Goal: Task Accomplishment & Management: Complete application form

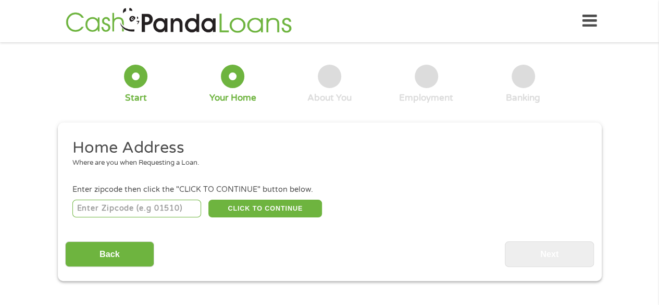
click at [172, 212] on input "number" at bounding box center [136, 209] width 129 height 18
type input "77449"
click at [293, 215] on button "CLICK TO CONTINUE" at bounding box center [265, 209] width 114 height 18
type input "77449"
type input "Katy"
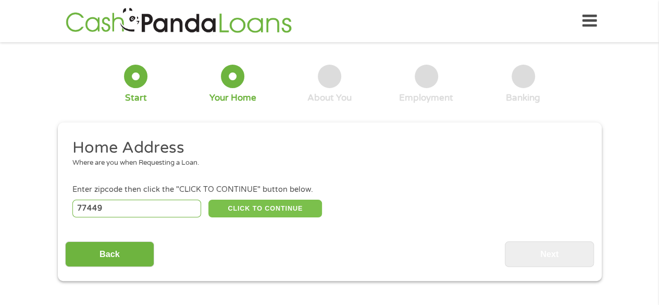
select select "[US_STATE]"
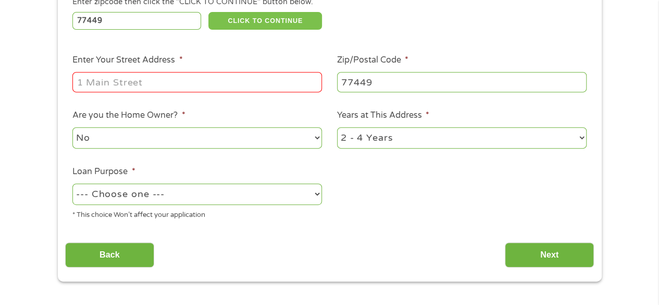
scroll to position [190, 0]
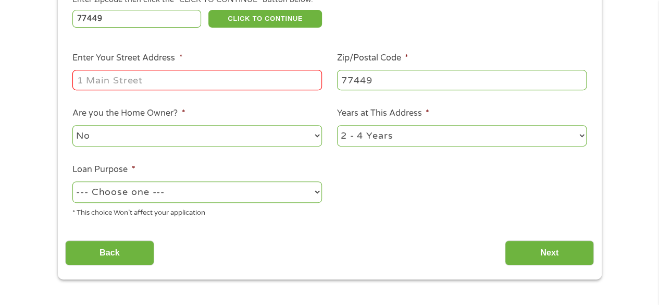
click at [215, 75] on input "Enter Your Street Address *" at bounding box center [197, 80] width 250 height 20
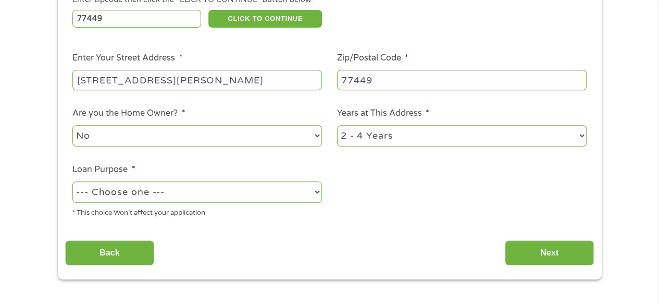
type input "[STREET_ADDRESS][PERSON_NAME]"
click at [262, 129] on select "No Yes" at bounding box center [197, 135] width 250 height 21
click at [427, 231] on div "Home Address Where are you when Requesting a Loan. Enter zipcode then click the…" at bounding box center [329, 107] width 529 height 318
click at [307, 192] on select "--- Choose one --- Pay Bills Debt Consolidation Home Improvement Major Purchase…" at bounding box center [197, 191] width 250 height 21
select select "other"
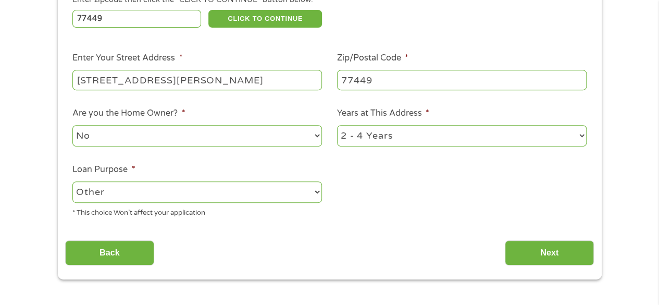
click at [72, 182] on select "--- Choose one --- Pay Bills Debt Consolidation Home Improvement Major Purchase…" at bounding box center [197, 191] width 250 height 21
click at [548, 254] on input "Next" at bounding box center [549, 253] width 89 height 26
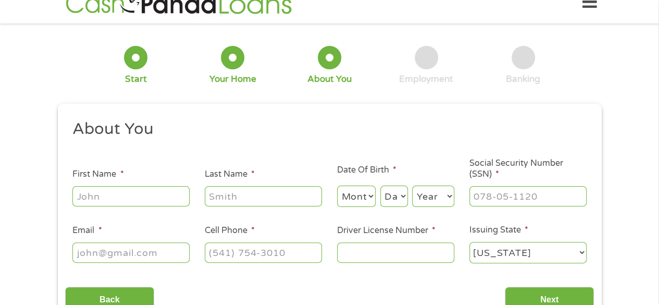
scroll to position [0, 0]
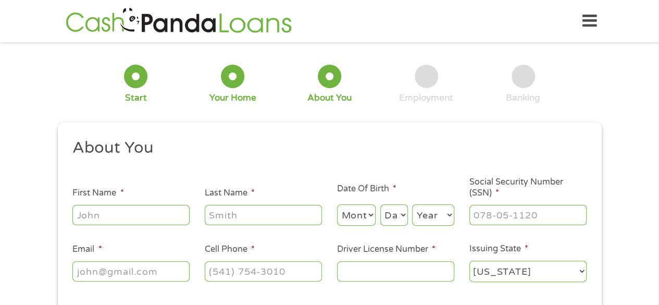
click at [138, 213] on input "First Name *" at bounding box center [130, 215] width 117 height 20
type input "Chibuzo"
click at [223, 218] on input "Last Name *" at bounding box center [263, 215] width 117 height 20
type input "Agoha"
click at [371, 220] on select "Month 1 2 3 4 5 6 7 8 9 10 11 12" at bounding box center [356, 214] width 39 height 21
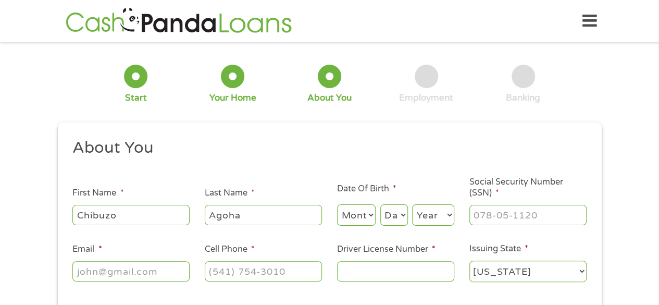
select select "3"
click at [337, 205] on select "Month 1 2 3 4 5 6 7 8 9 10 11 12" at bounding box center [356, 214] width 39 height 21
click at [404, 213] on select "Day 1 2 3 4 5 6 7 8 9 10 11 12 13 14 15 16 17 18 19 20 21 22 23 24 25 26 27 28 …" at bounding box center [394, 214] width 28 height 21
select select "12"
click at [380, 205] on select "Day 1 2 3 4 5 6 7 8 9 10 11 12 13 14 15 16 17 18 19 20 21 22 23 24 25 26 27 28 …" at bounding box center [394, 214] width 28 height 21
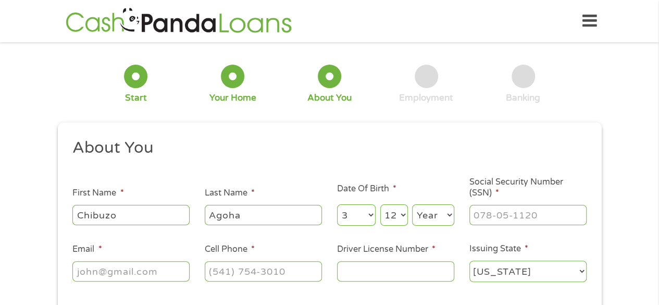
click at [439, 223] on select "Year [DATE] 2006 2005 2004 2003 2002 2001 2000 1999 1998 1997 1996 1995 1994 19…" at bounding box center [433, 214] width 42 height 21
select select "1982"
click at [412, 205] on select "Year [DATE] 2006 2005 2004 2003 2002 2001 2000 1999 1998 1997 1996 1995 1994 19…" at bounding box center [433, 214] width 42 height 21
click at [504, 222] on input "___-__-____" at bounding box center [528, 215] width 117 height 20
type input "174-13-6554"
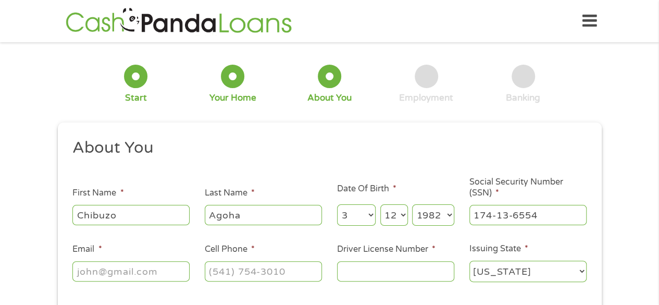
click at [151, 272] on input "Email *" at bounding box center [130, 271] width 117 height 20
type input "[EMAIL_ADDRESS][DOMAIN_NAME]"
click at [216, 271] on input "(___) ___-____" at bounding box center [263, 271] width 117 height 20
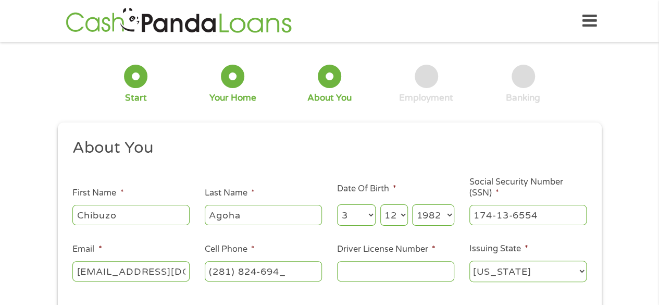
type input "[PHONE_NUMBER]"
click at [378, 270] on input "Driver License Number *" at bounding box center [395, 271] width 117 height 20
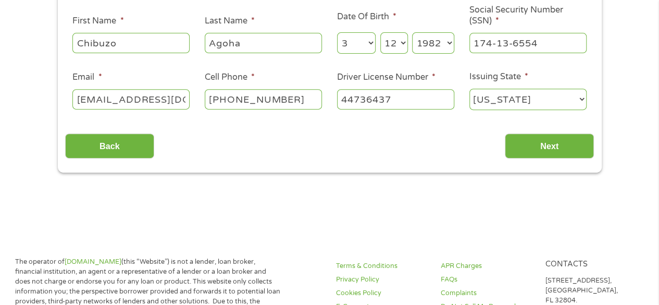
scroll to position [171, 0]
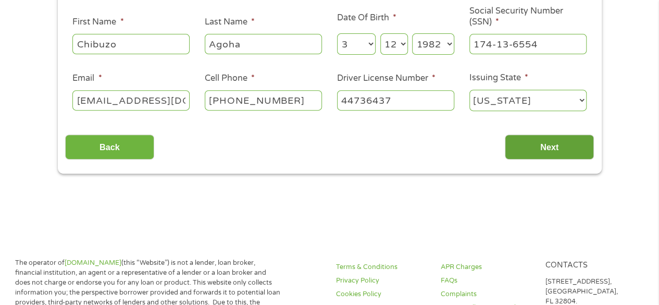
type input "44736437"
click at [573, 141] on input "Next" at bounding box center [549, 147] width 89 height 26
click at [557, 145] on input "Next" at bounding box center [549, 147] width 89 height 26
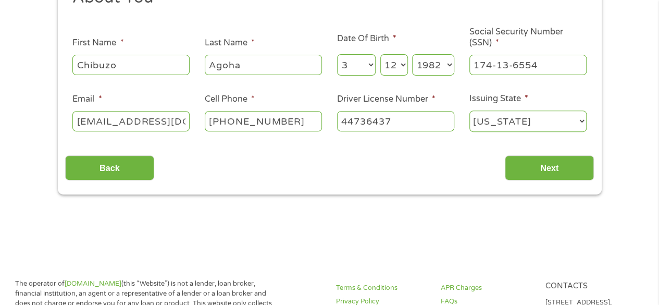
scroll to position [152, 0]
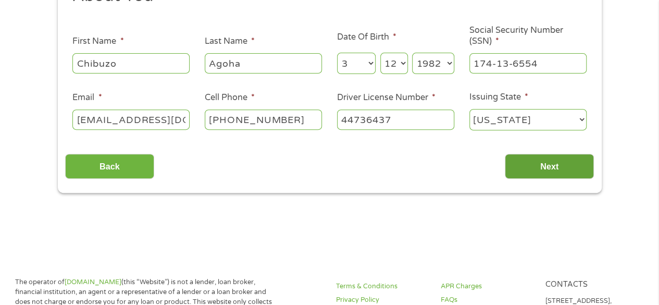
click at [540, 166] on input "Next" at bounding box center [549, 167] width 89 height 26
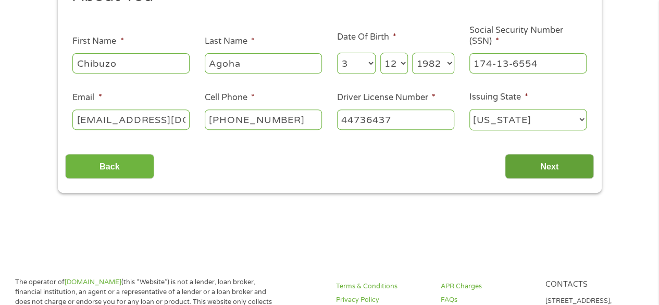
click at [540, 166] on input "Next" at bounding box center [549, 167] width 89 height 26
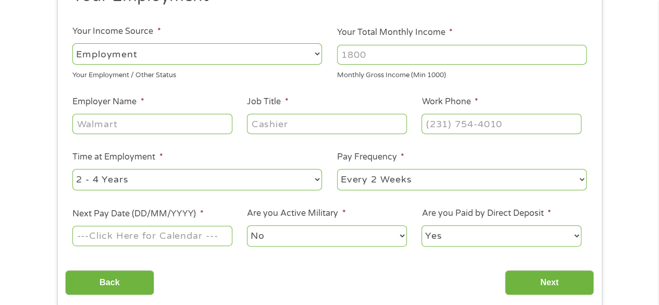
scroll to position [4, 4]
click at [537, 164] on ul "Your Employment Your Income Source * --- Choose one --- Employment [DEMOGRAPHIC…" at bounding box center [329, 121] width 529 height 270
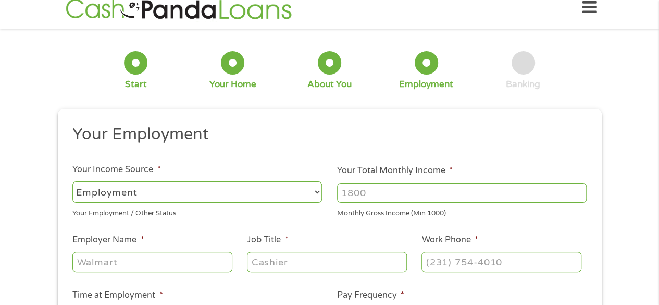
click at [537, 164] on ul "Your Employment Your Income Source * --- Choose one --- Employment [DEMOGRAPHIC…" at bounding box center [329, 259] width 529 height 270
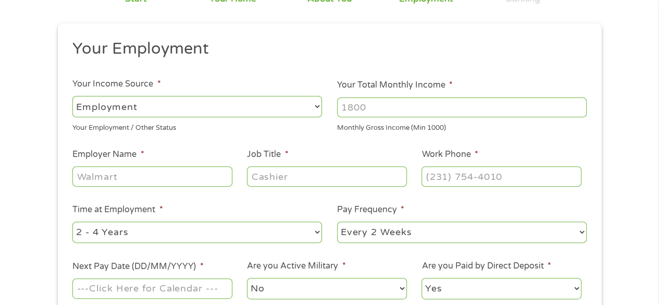
scroll to position [131, 0]
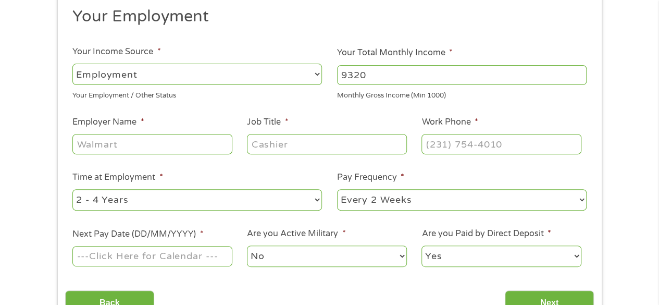
type input "9320"
click at [207, 145] on input "Employer Name *" at bounding box center [151, 144] width 159 height 20
type input "N"
type input "A"
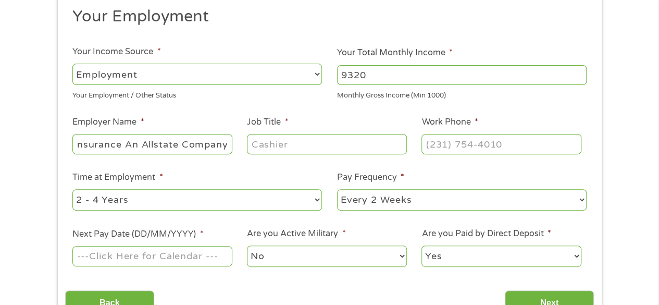
type input "National General Insurance An Allstate Company"
click at [328, 150] on input "Job Title *" at bounding box center [326, 144] width 159 height 20
type input "Database Administrator"
type input "(___) ___-____"
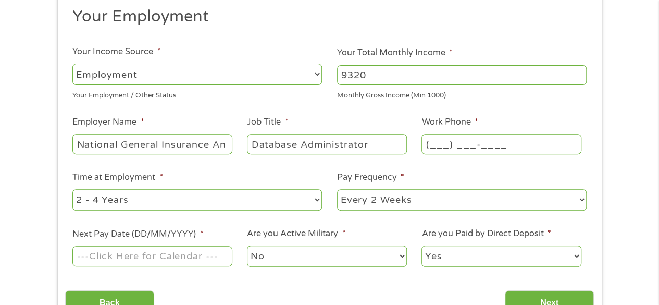
click at [501, 141] on input "(___) ___-____" at bounding box center [501, 144] width 159 height 20
click at [317, 197] on select "--- Choose one --- 1 Year or less 1 - 2 Years 2 - 4 Years Over 4 Years" at bounding box center [197, 199] width 250 height 21
select select "60months"
click at [72, 189] on select "--- Choose one --- 1 Year or less 1 - 2 Years 2 - 4 Years Over 4 Years" at bounding box center [197, 199] width 250 height 21
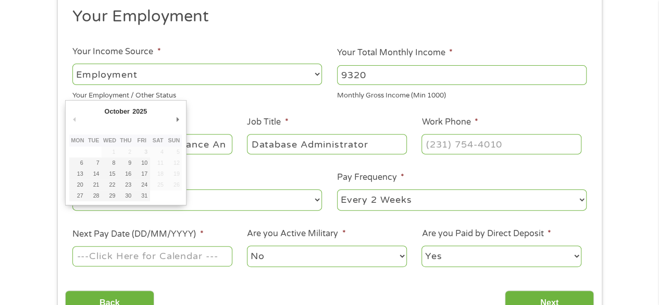
click at [204, 260] on input "Next Pay Date (DD/MM/YYYY) *" at bounding box center [151, 256] width 159 height 20
type input "[DATE]"
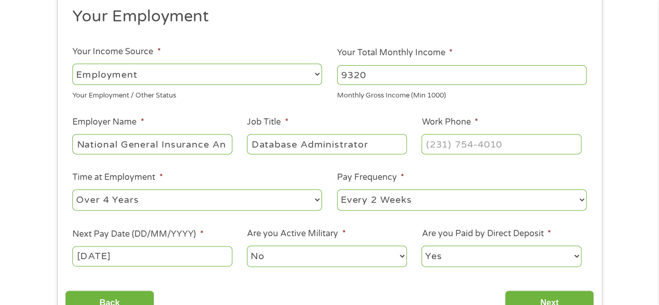
type input "(___) ___-____"
click at [506, 139] on input "(___) ___-____" at bounding box center [501, 144] width 159 height 20
type input "[PHONE_NUMBER]"
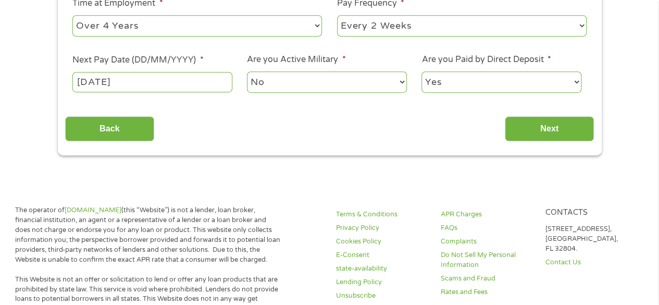
scroll to position [328, 0]
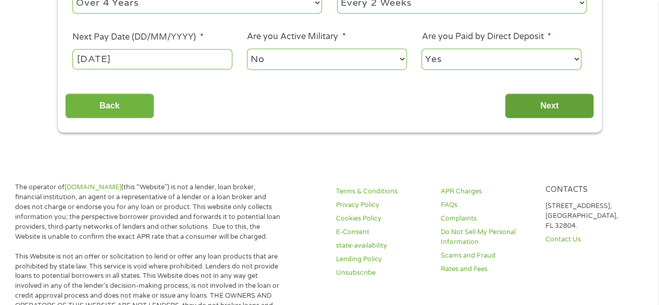
click at [583, 112] on input "Next" at bounding box center [549, 106] width 89 height 26
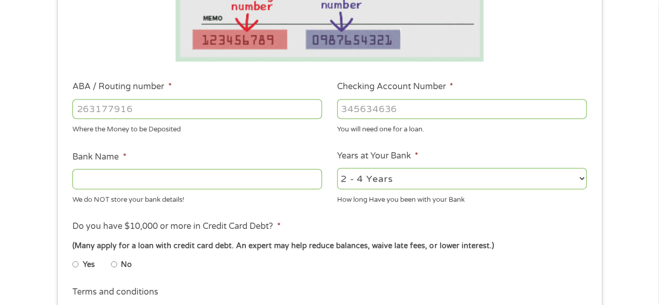
scroll to position [261, 0]
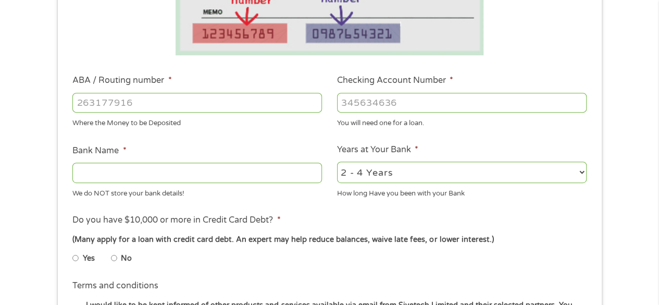
click at [281, 107] on input "ABA / Routing number *" at bounding box center [197, 103] width 250 height 20
type input "256074974"
type input "NAVY FEDERAL CREDIT UNION"
type input "256074974"
click at [416, 104] on input "Checking Account Number *" at bounding box center [462, 103] width 250 height 20
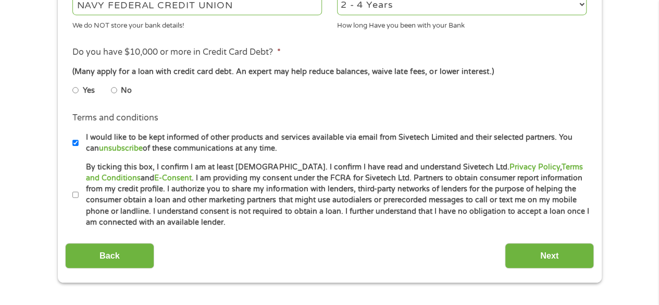
scroll to position [396, 0]
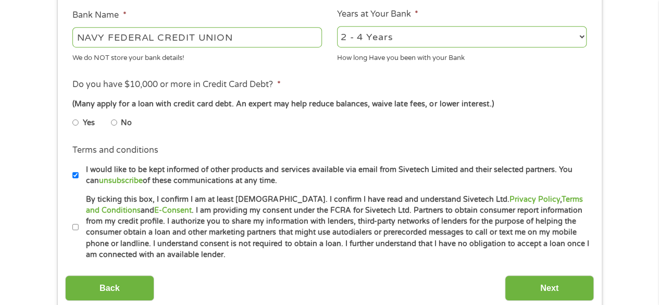
type input "7136039877"
click at [113, 121] on input "No" at bounding box center [114, 122] width 6 height 17
radio input "true"
click at [77, 226] on input "By ticking this box, I confirm I am at least [DEMOGRAPHIC_DATA]. I confirm I ha…" at bounding box center [75, 227] width 6 height 17
checkbox input "true"
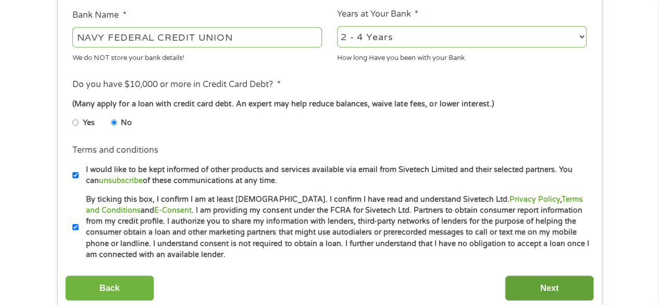
click at [546, 286] on input "Next" at bounding box center [549, 288] width 89 height 26
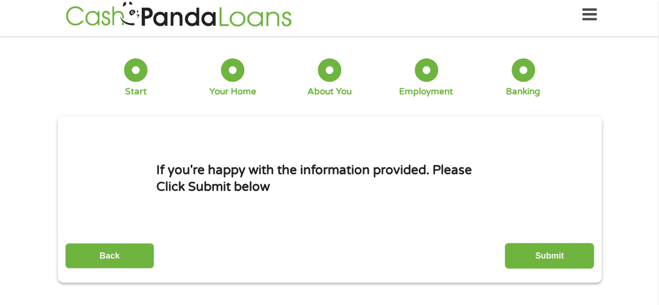
scroll to position [0, 0]
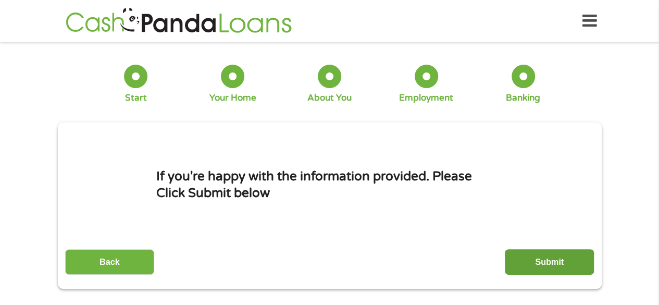
click at [575, 259] on input "Submit" at bounding box center [549, 262] width 89 height 26
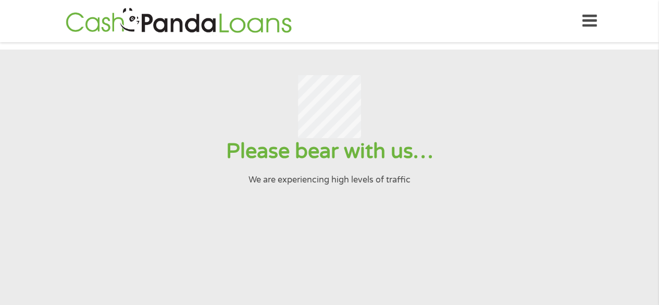
click at [530, 39] on header "Home Get Loan Offer How it works FAQs Blog Cash Loans Quick Loans Online Loans …" at bounding box center [329, 21] width 659 height 42
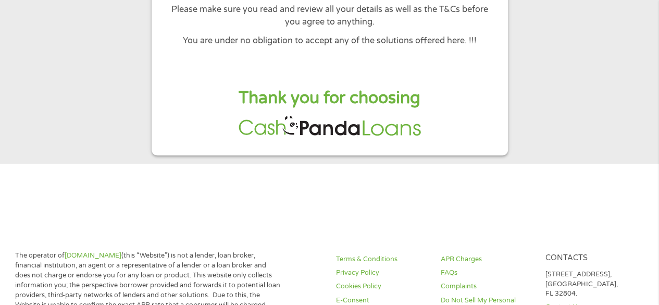
scroll to position [176, 0]
